Goal: Information Seeking & Learning: Find contact information

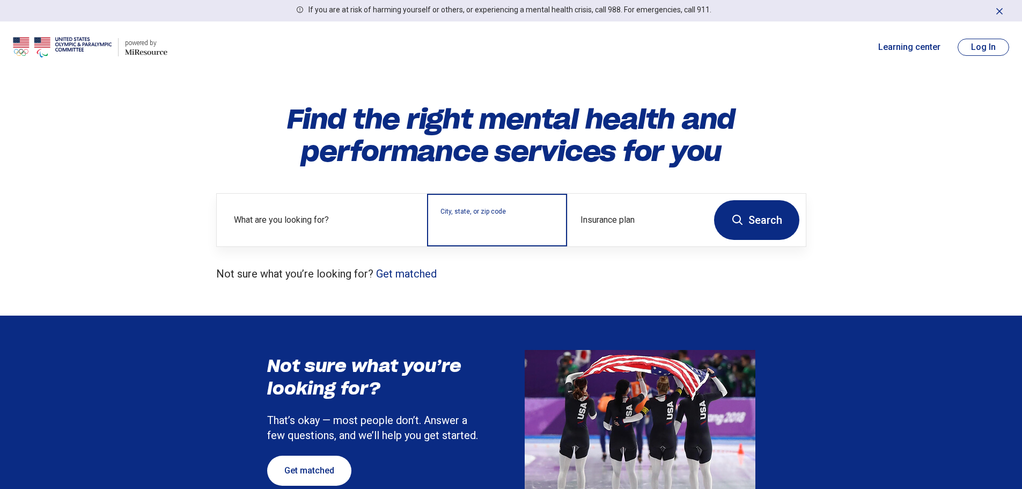
click at [500, 225] on input "City, state, or zip code" at bounding box center [498, 227] width 114 height 13
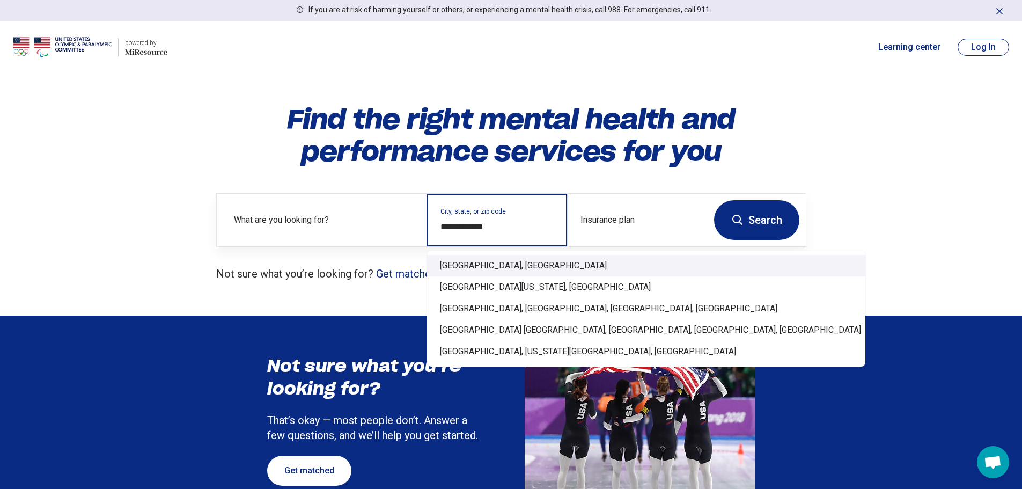
click at [485, 266] on div "[GEOGRAPHIC_DATA], [GEOGRAPHIC_DATA]" at bounding box center [646, 265] width 438 height 21
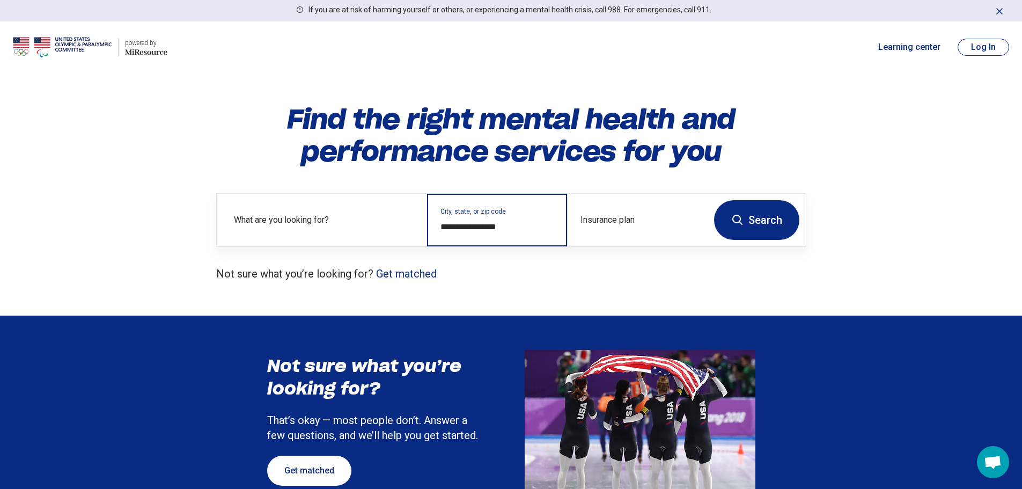
type input "**********"
click at [767, 224] on button "Search" at bounding box center [756, 220] width 85 height 40
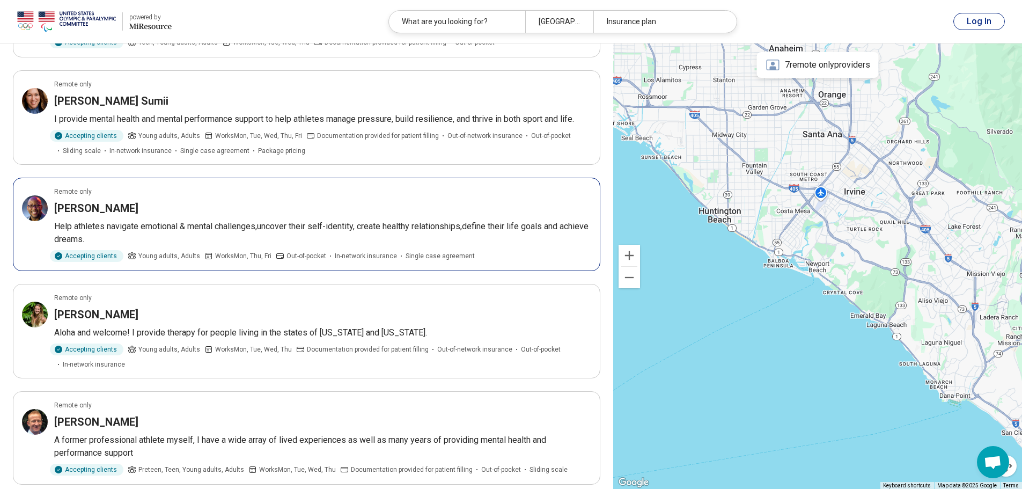
scroll to position [1878, 0]
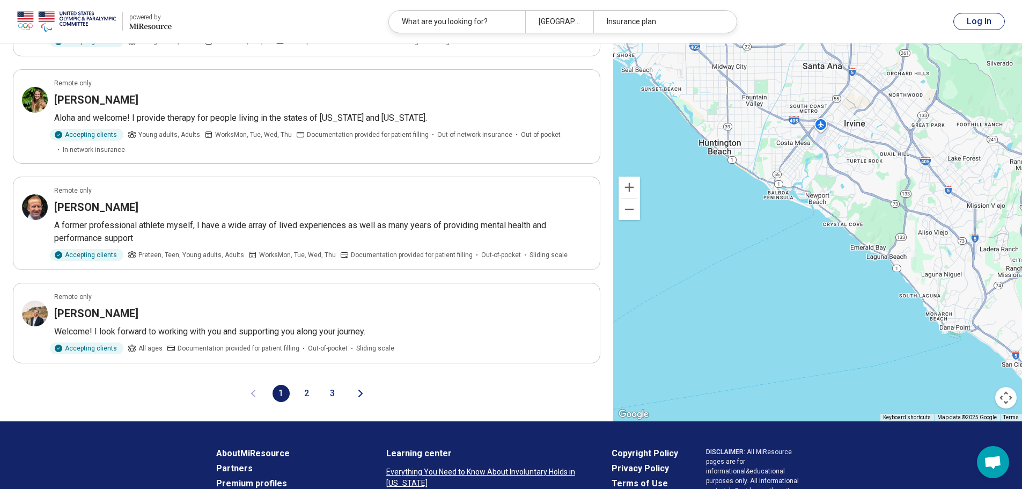
click at [305, 390] on button "2" at bounding box center [306, 393] width 17 height 17
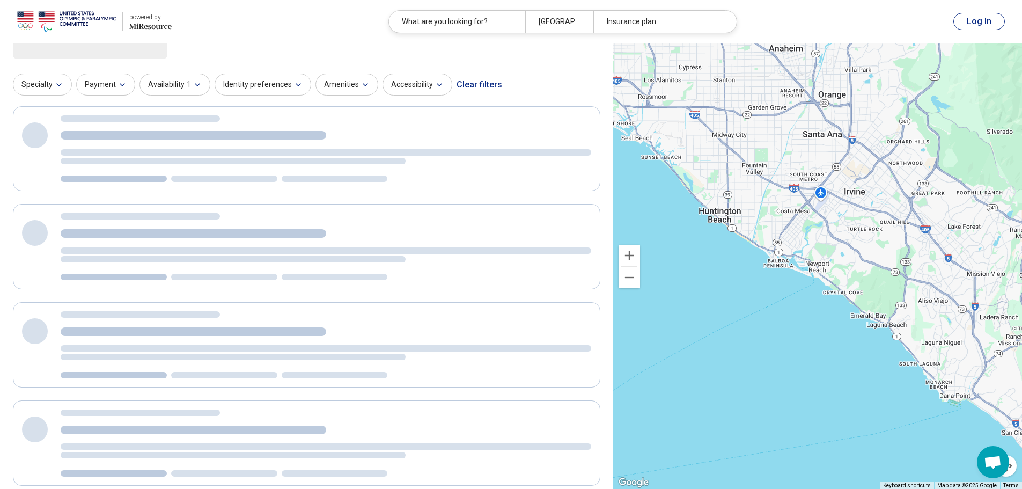
scroll to position [0, 0]
